Goal: Complete application form

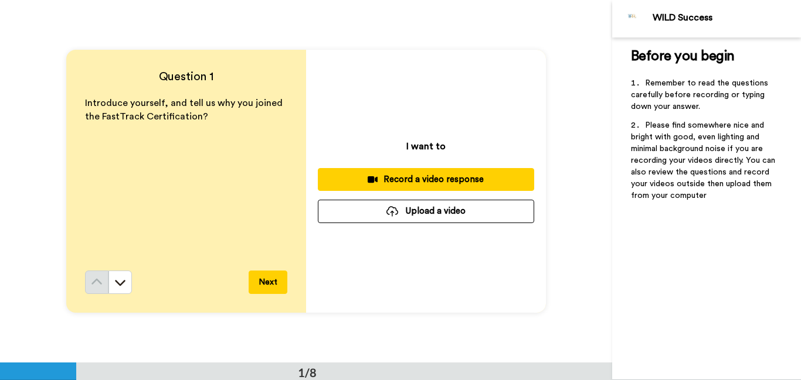
click at [439, 182] on div "Record a video response" at bounding box center [426, 180] width 198 height 12
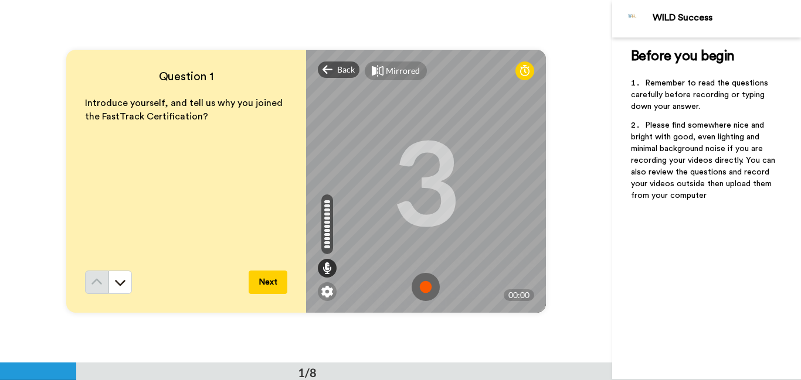
click at [272, 288] on button "Next" at bounding box center [268, 282] width 39 height 23
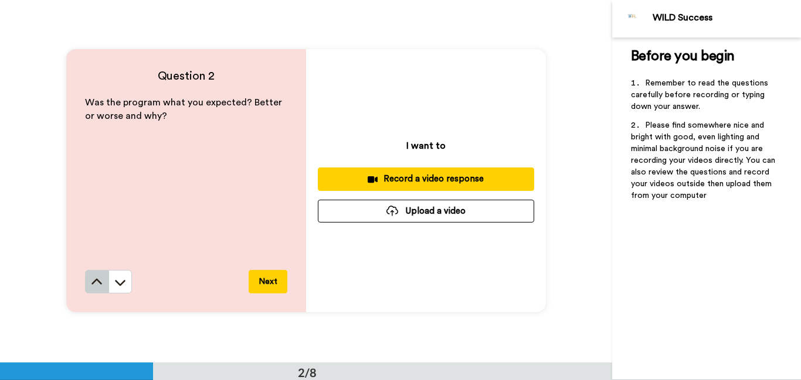
click at [100, 287] on icon at bounding box center [97, 283] width 12 height 12
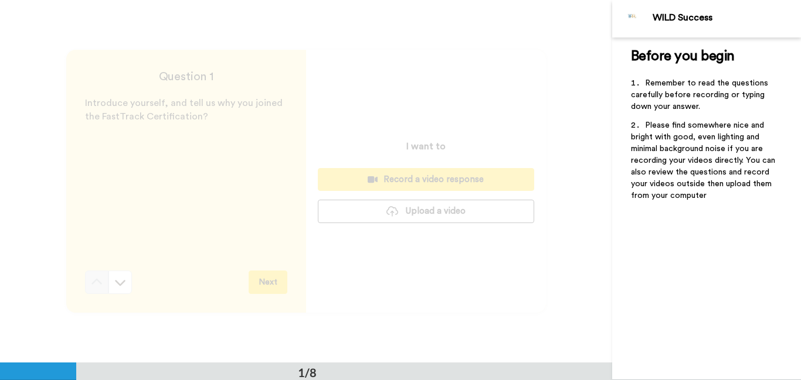
scroll to position [0, 0]
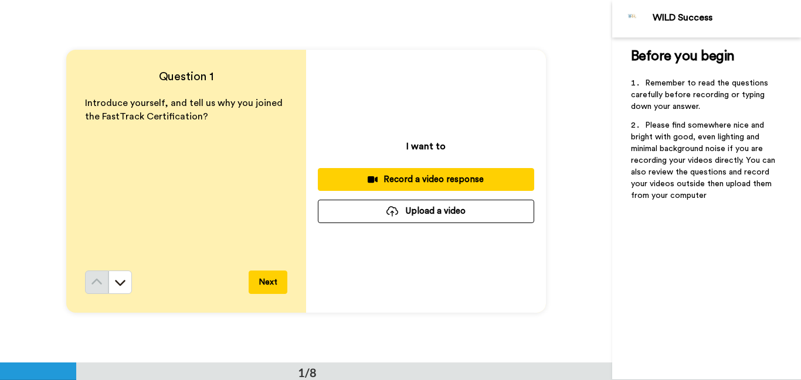
click at [431, 185] on div "Record a video response" at bounding box center [426, 180] width 198 height 12
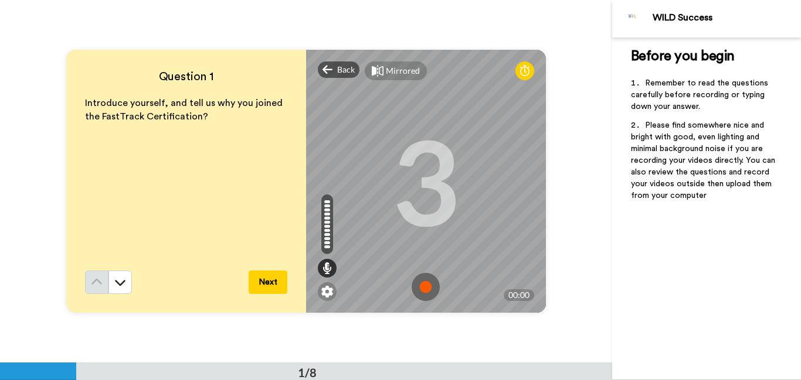
click at [427, 288] on img at bounding box center [426, 287] width 28 height 28
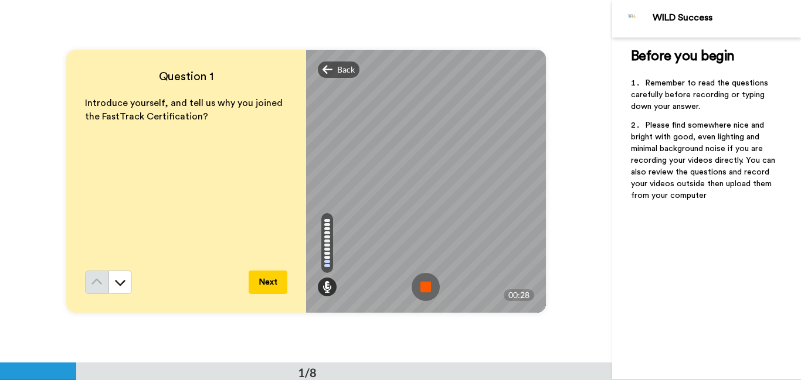
click at [424, 290] on img at bounding box center [426, 287] width 28 height 28
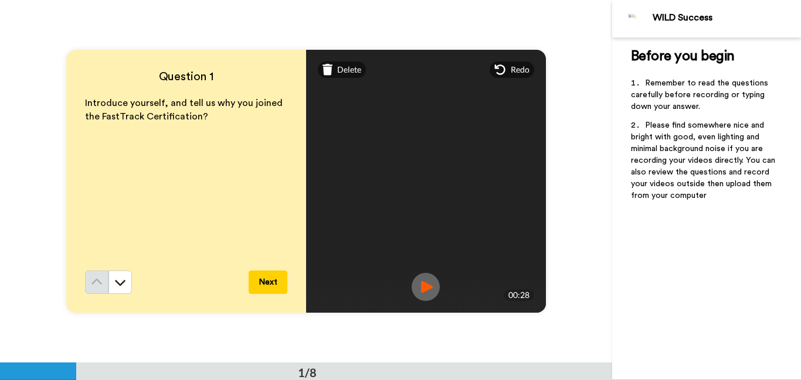
click at [276, 281] on button "Next" at bounding box center [268, 282] width 39 height 23
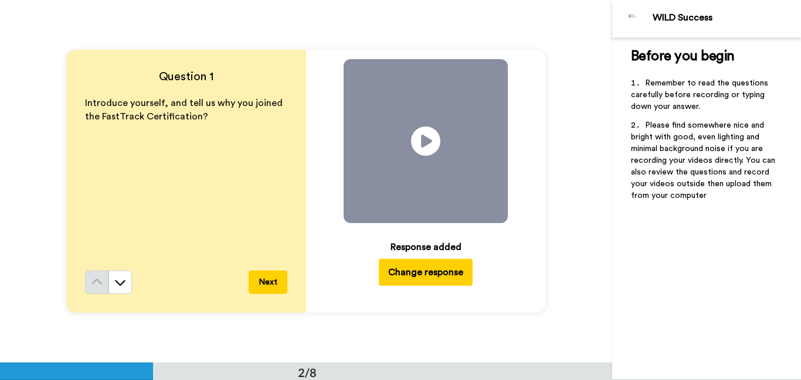
scroll to position [363, 0]
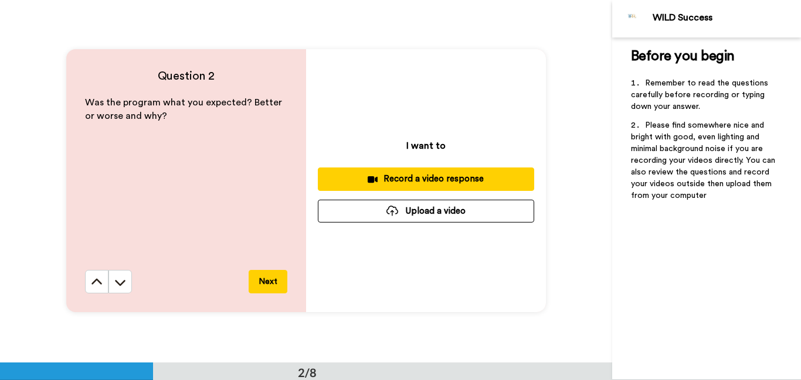
click at [449, 178] on div "Record a video response" at bounding box center [426, 179] width 198 height 12
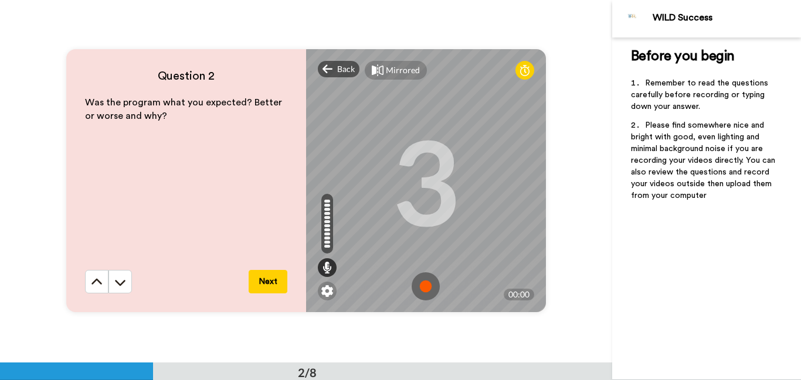
click at [421, 289] on img at bounding box center [426, 287] width 28 height 28
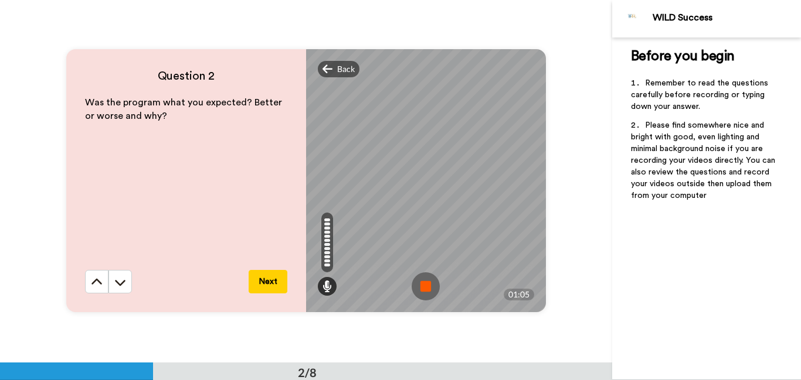
click at [424, 281] on img at bounding box center [426, 287] width 28 height 28
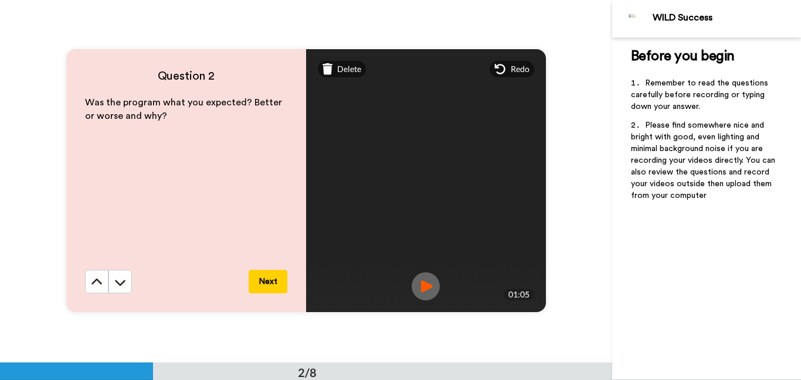
click at [267, 277] on button "Next" at bounding box center [268, 281] width 39 height 23
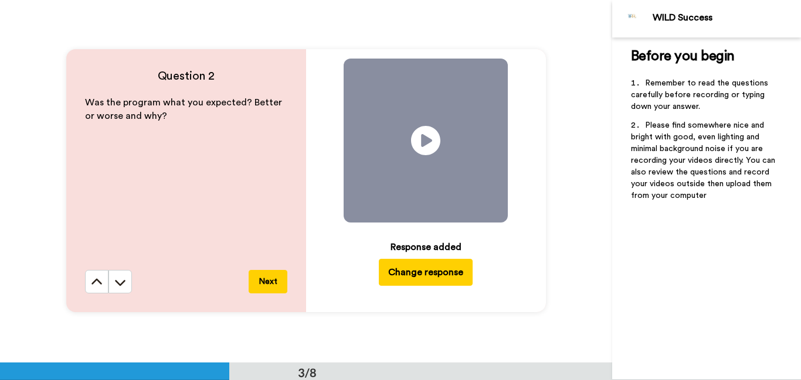
scroll to position [725, 0]
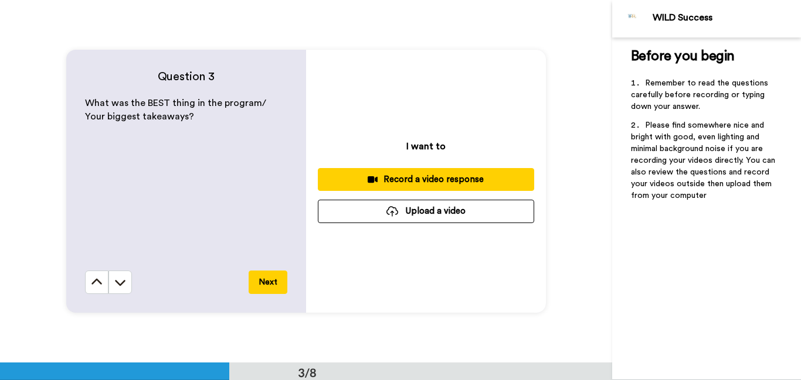
click at [403, 179] on div "Record a video response" at bounding box center [426, 180] width 198 height 12
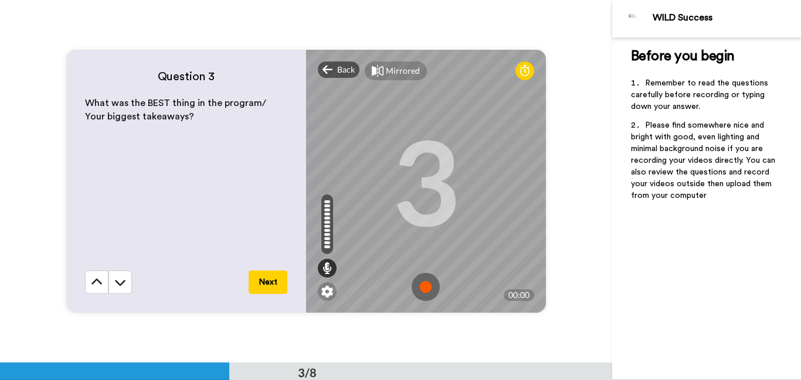
click at [426, 283] on img at bounding box center [426, 287] width 28 height 28
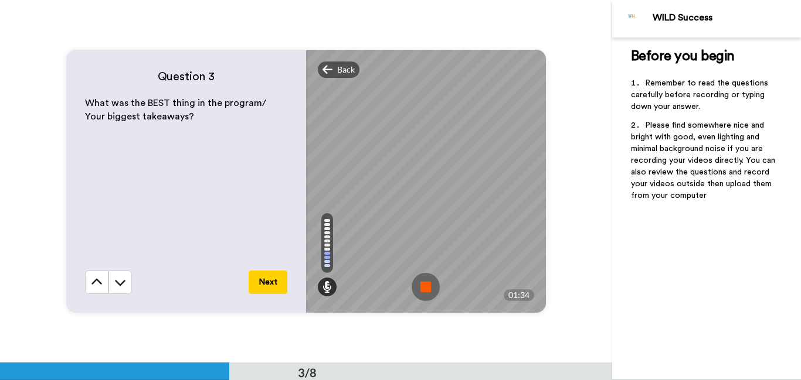
click at [430, 287] on img at bounding box center [426, 287] width 28 height 28
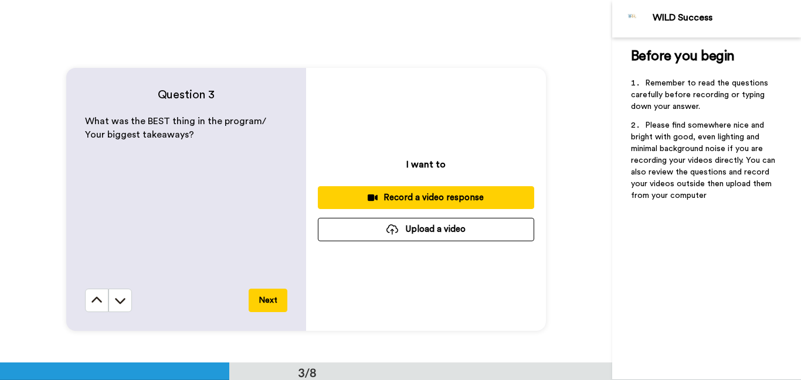
scroll to position [698, 0]
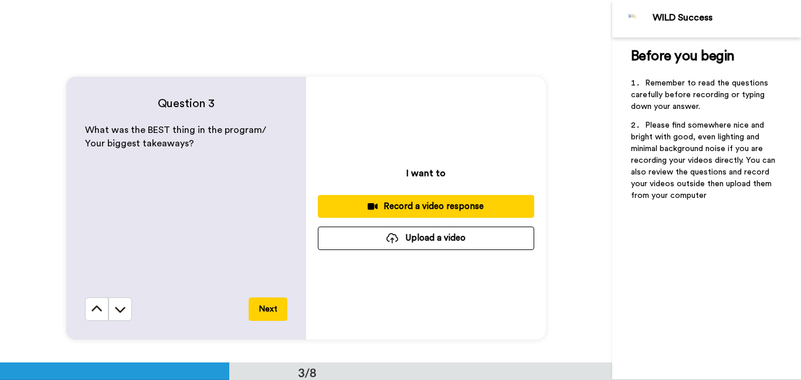
click at [443, 206] on div "Record a video response" at bounding box center [426, 207] width 198 height 12
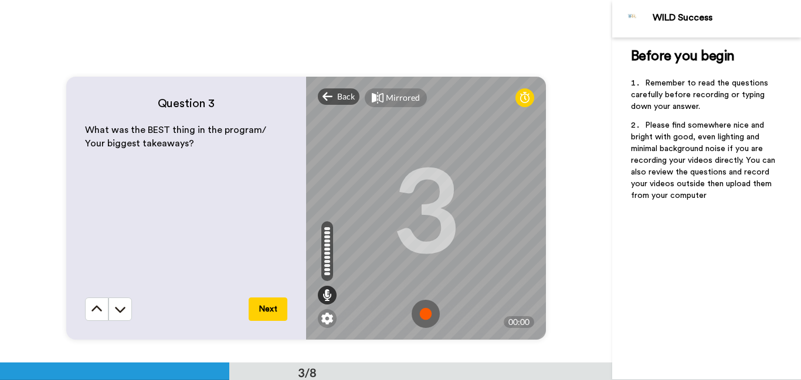
scroll to position [735, 0]
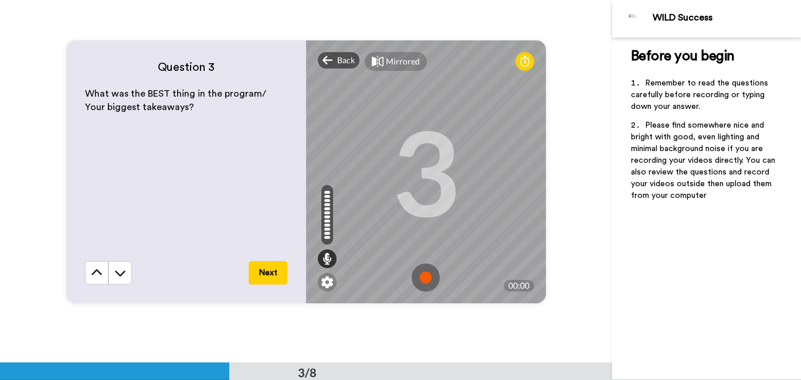
click at [426, 280] on img at bounding box center [426, 278] width 28 height 28
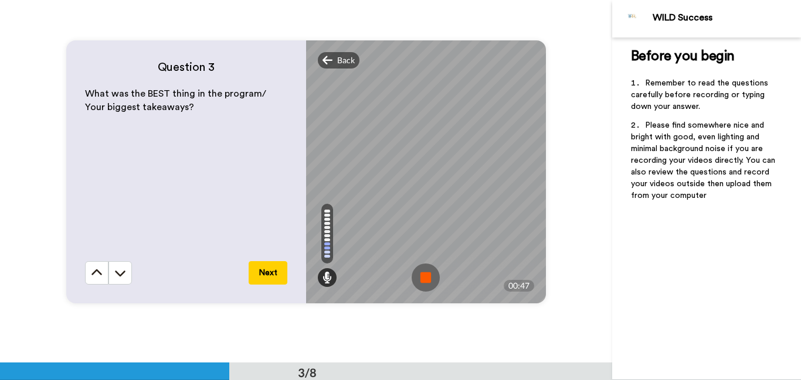
click at [429, 281] on img at bounding box center [426, 278] width 28 height 28
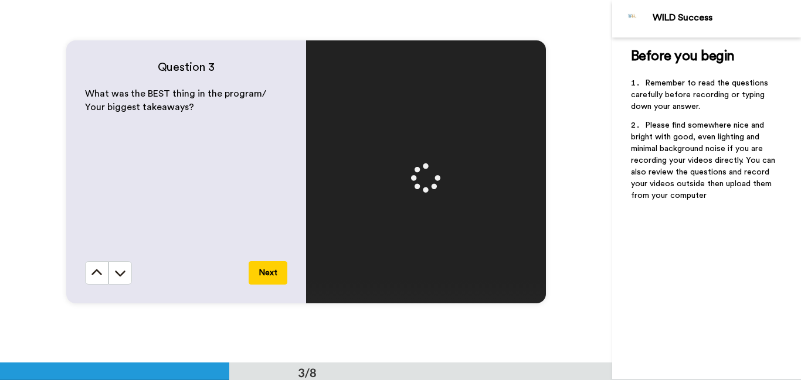
scroll to position [753, 0]
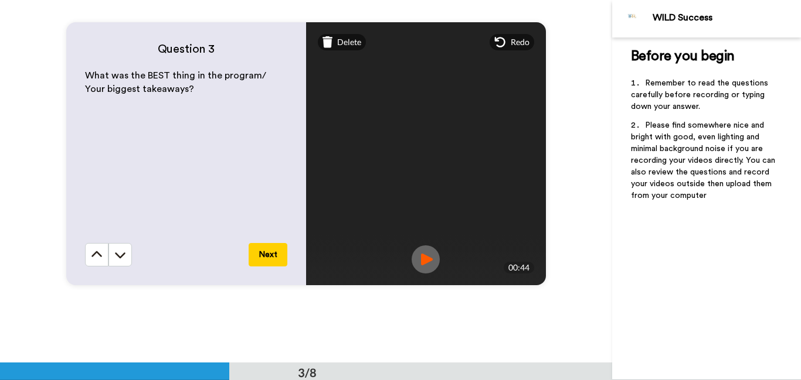
click at [263, 252] on button "Next" at bounding box center [268, 254] width 39 height 23
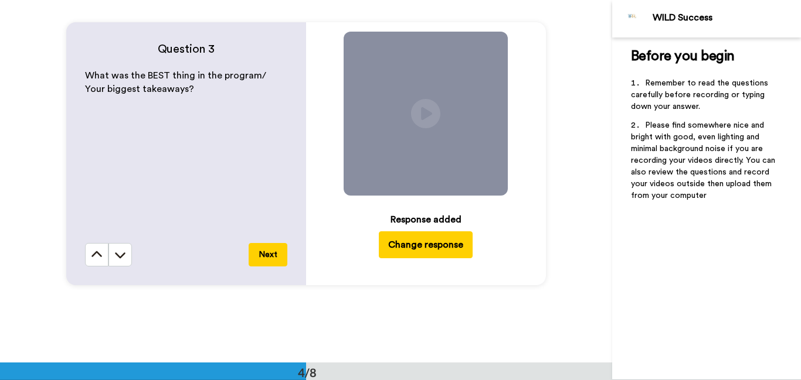
scroll to position [1088, 0]
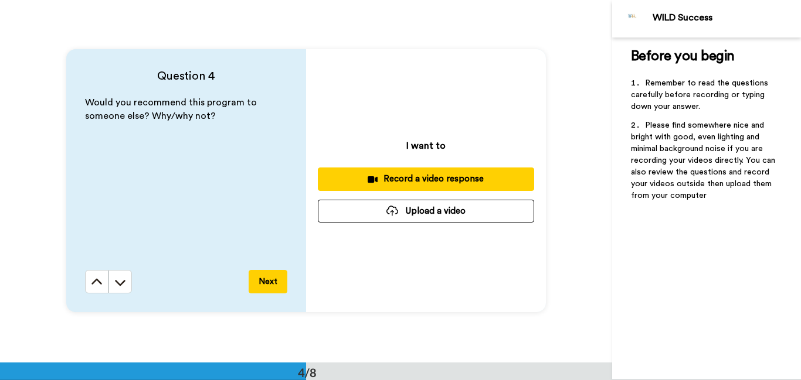
click at [453, 185] on div "Record a video response" at bounding box center [426, 179] width 198 height 12
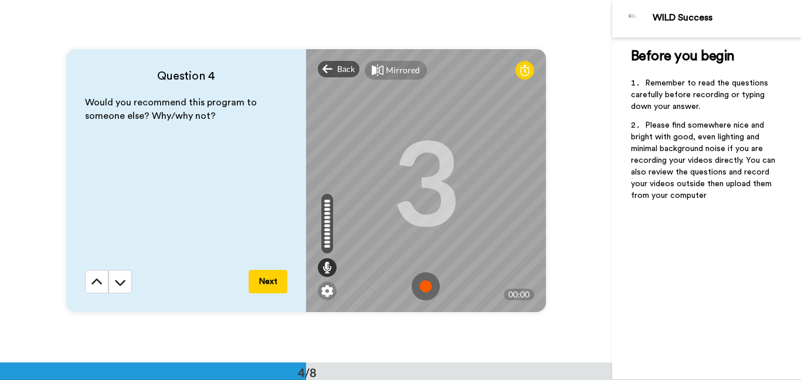
click at [427, 286] on img at bounding box center [426, 287] width 28 height 28
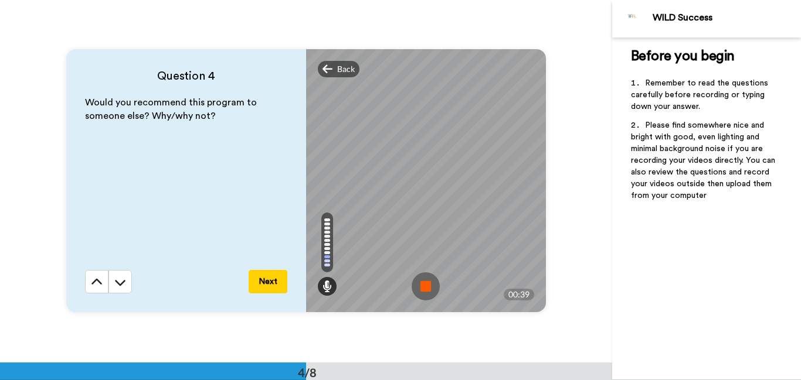
click at [433, 283] on img at bounding box center [426, 287] width 28 height 28
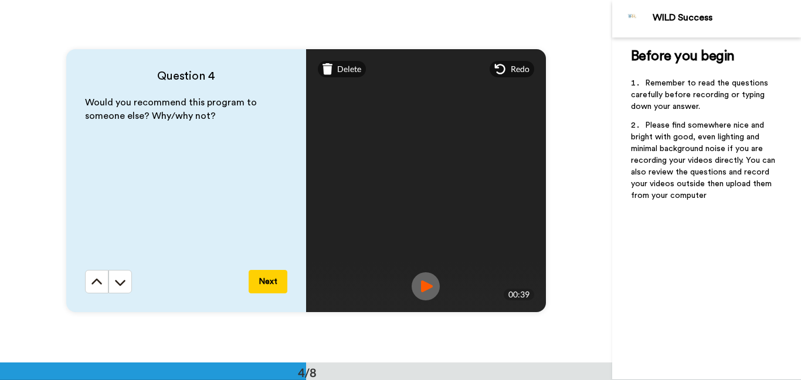
click at [276, 286] on button "Next" at bounding box center [268, 281] width 39 height 23
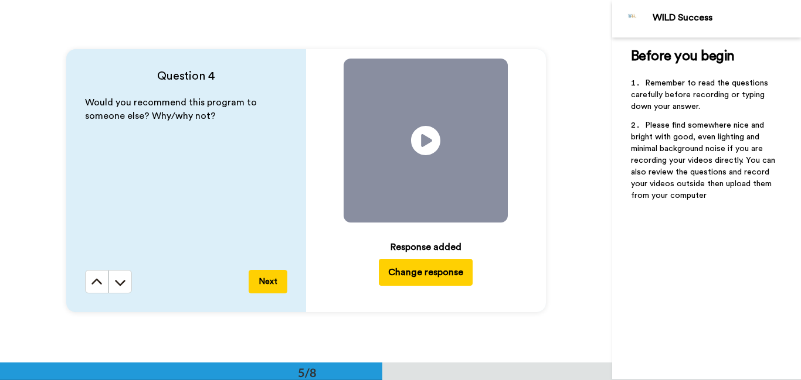
scroll to position [1450, 0]
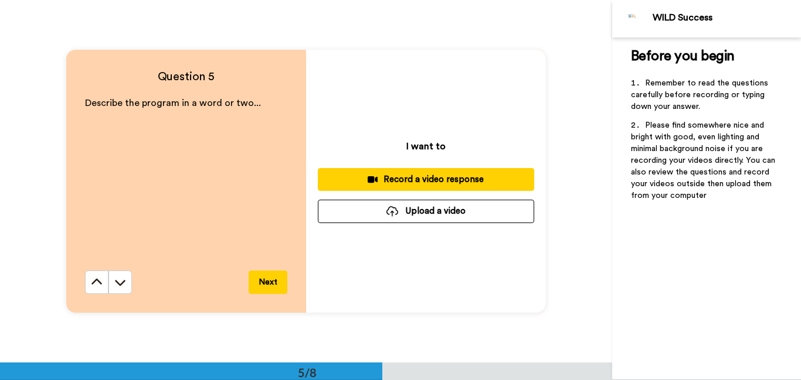
click at [420, 182] on div "Record a video response" at bounding box center [426, 180] width 198 height 12
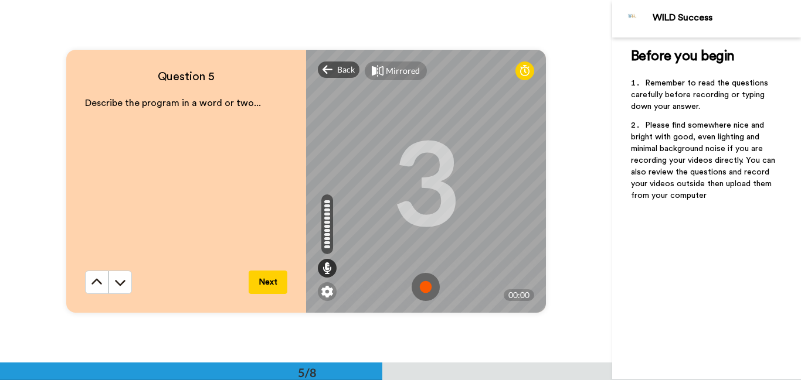
click at [429, 287] on img at bounding box center [426, 287] width 28 height 28
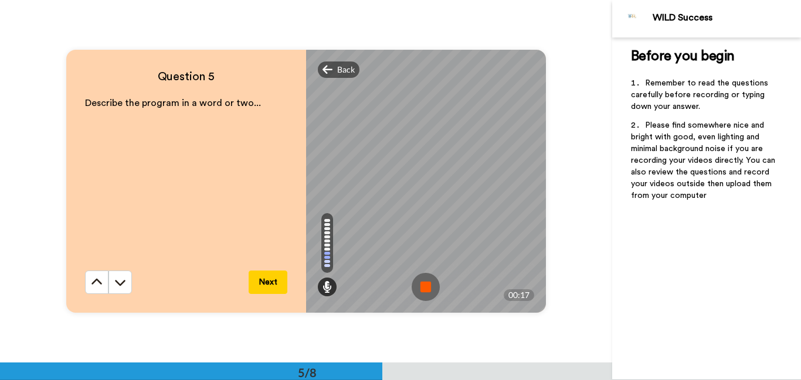
click at [423, 288] on img at bounding box center [426, 287] width 28 height 28
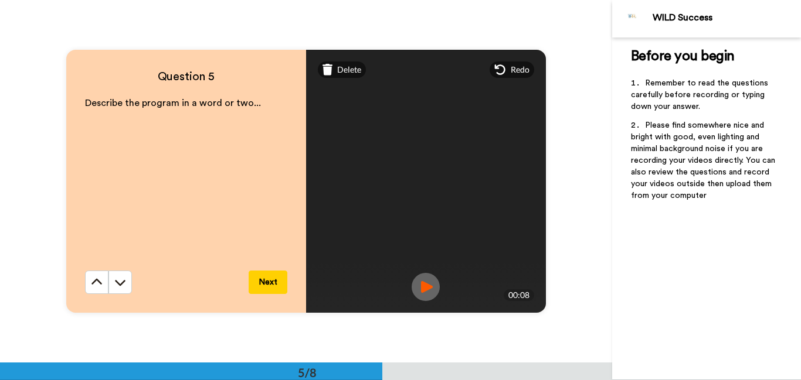
click at [270, 281] on button "Next" at bounding box center [268, 282] width 39 height 23
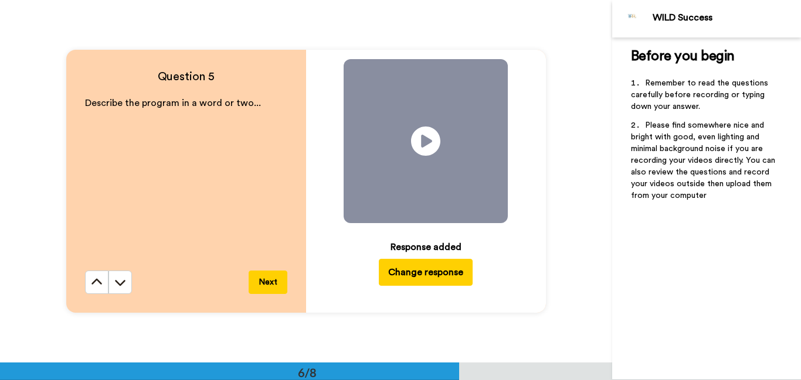
scroll to position [1813, 0]
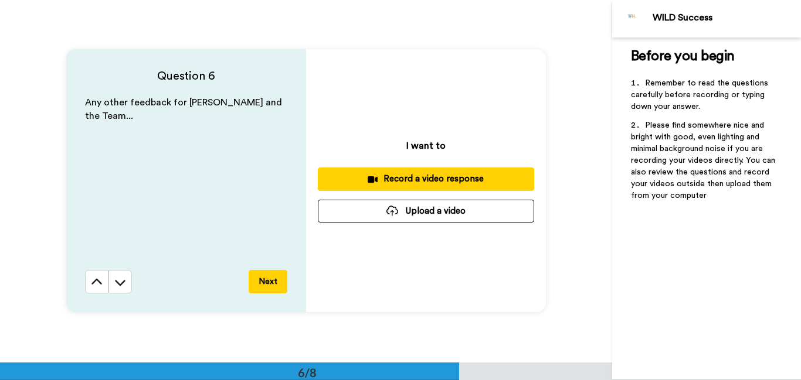
click at [457, 176] on div "Record a video response" at bounding box center [426, 179] width 198 height 12
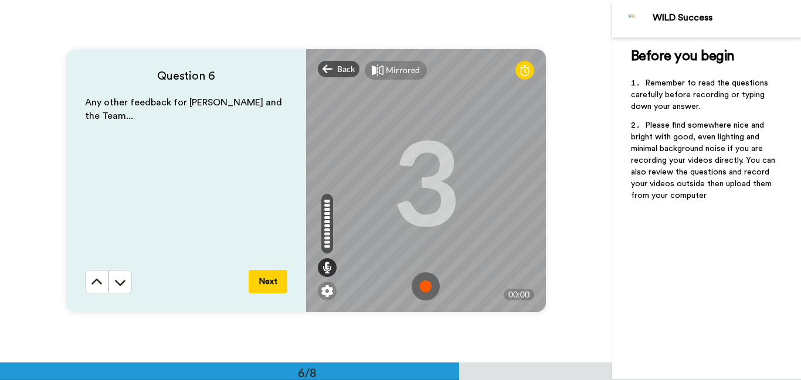
click at [422, 287] on img at bounding box center [426, 287] width 28 height 28
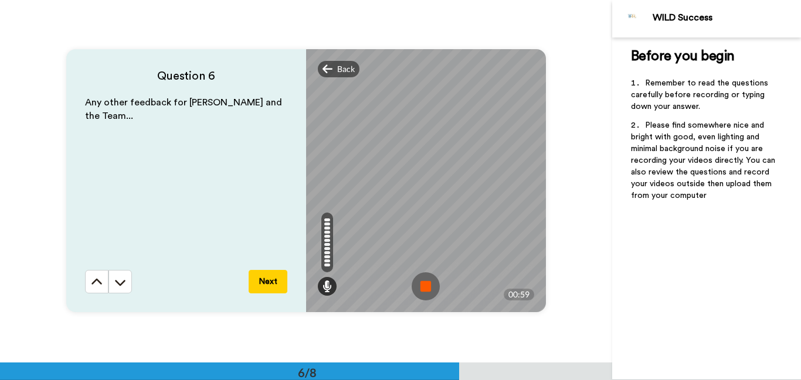
click at [425, 281] on img at bounding box center [426, 287] width 28 height 28
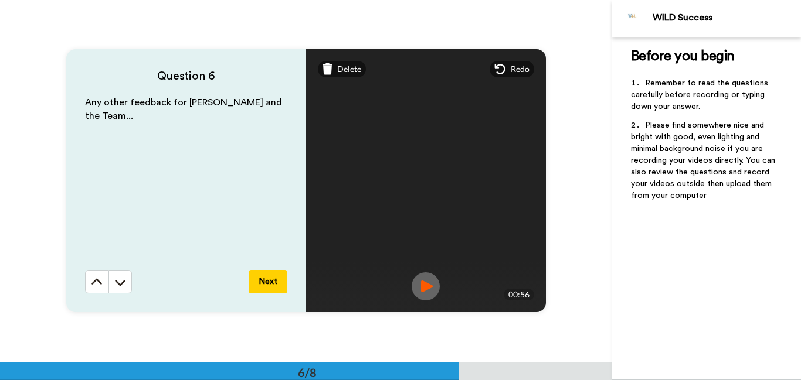
click at [259, 276] on button "Next" at bounding box center [268, 281] width 39 height 23
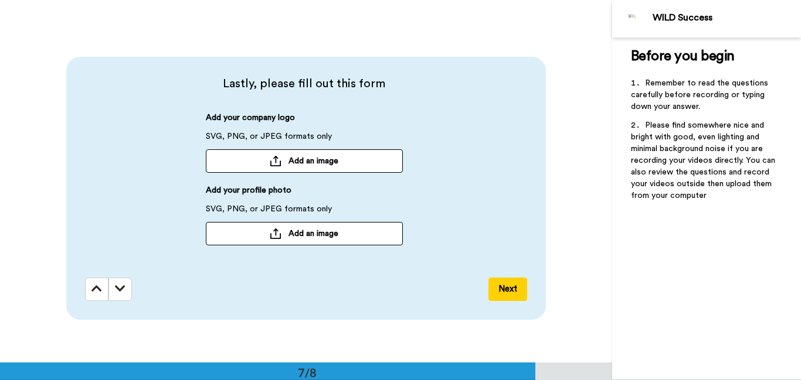
scroll to position [2175, 0]
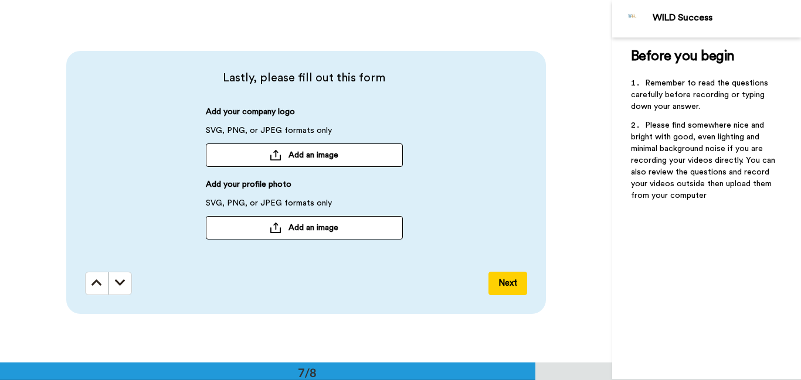
click at [308, 232] on span "Add an image" at bounding box center [313, 228] width 50 height 12
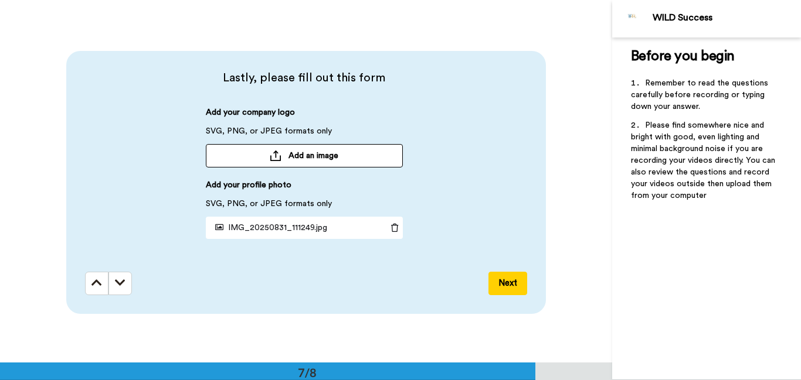
click at [329, 158] on span "Add an image" at bounding box center [313, 156] width 50 height 12
click at [516, 279] on button "Next" at bounding box center [507, 283] width 39 height 23
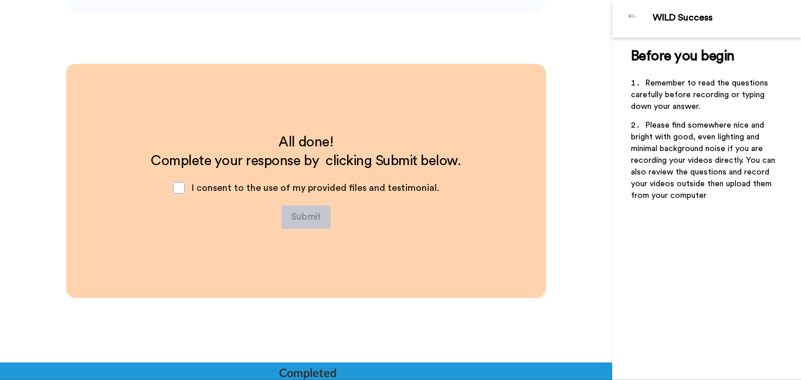
click at [305, 188] on span "I consent to the use of my provided files and testimonial." at bounding box center [315, 188] width 247 height 9
click at [184, 189] on span at bounding box center [179, 188] width 12 height 12
click at [301, 218] on button "Submit" at bounding box center [305, 217] width 49 height 23
